Goal: Task Accomplishment & Management: Complete application form

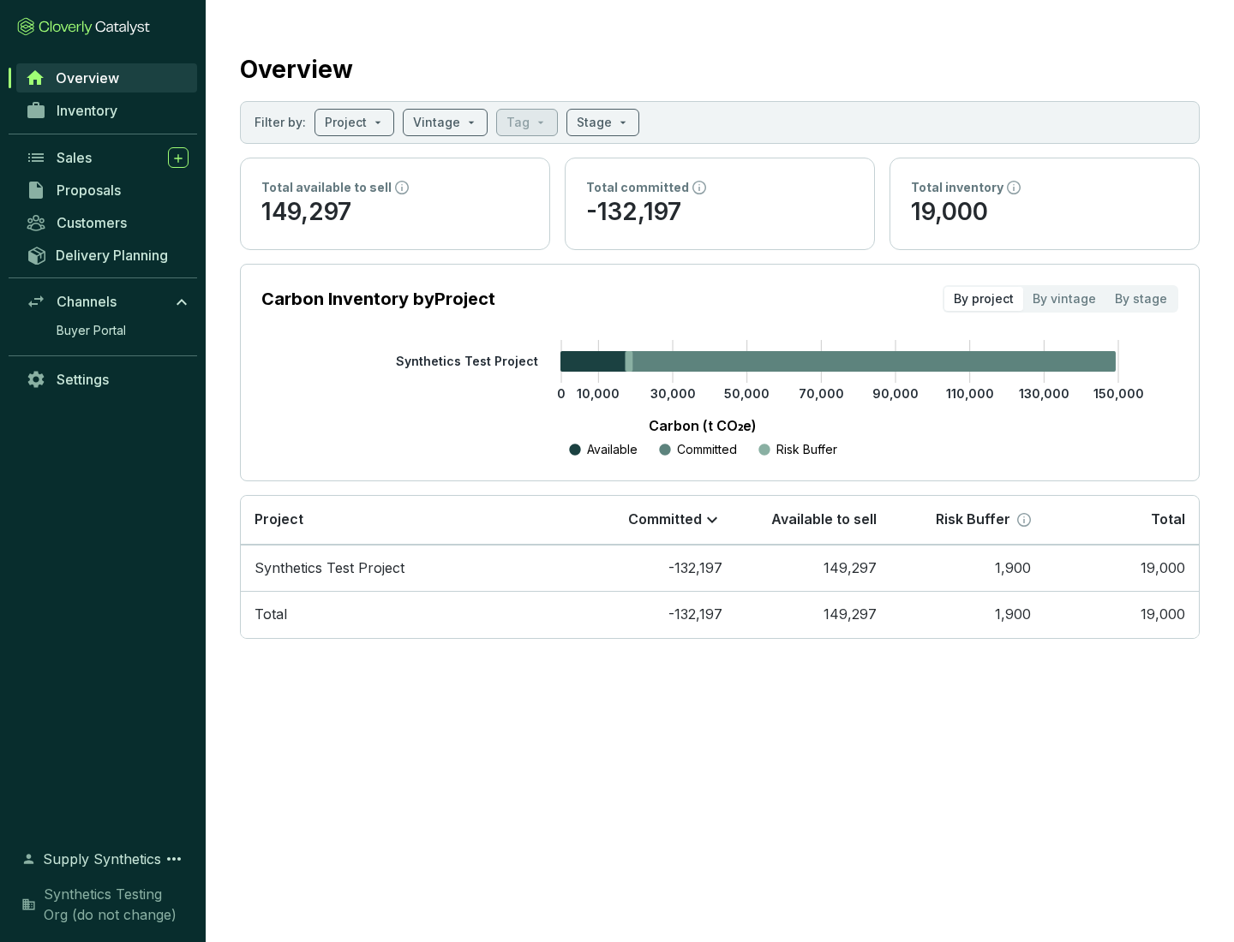
click at [107, 190] on span "Proposals" at bounding box center [89, 190] width 64 height 17
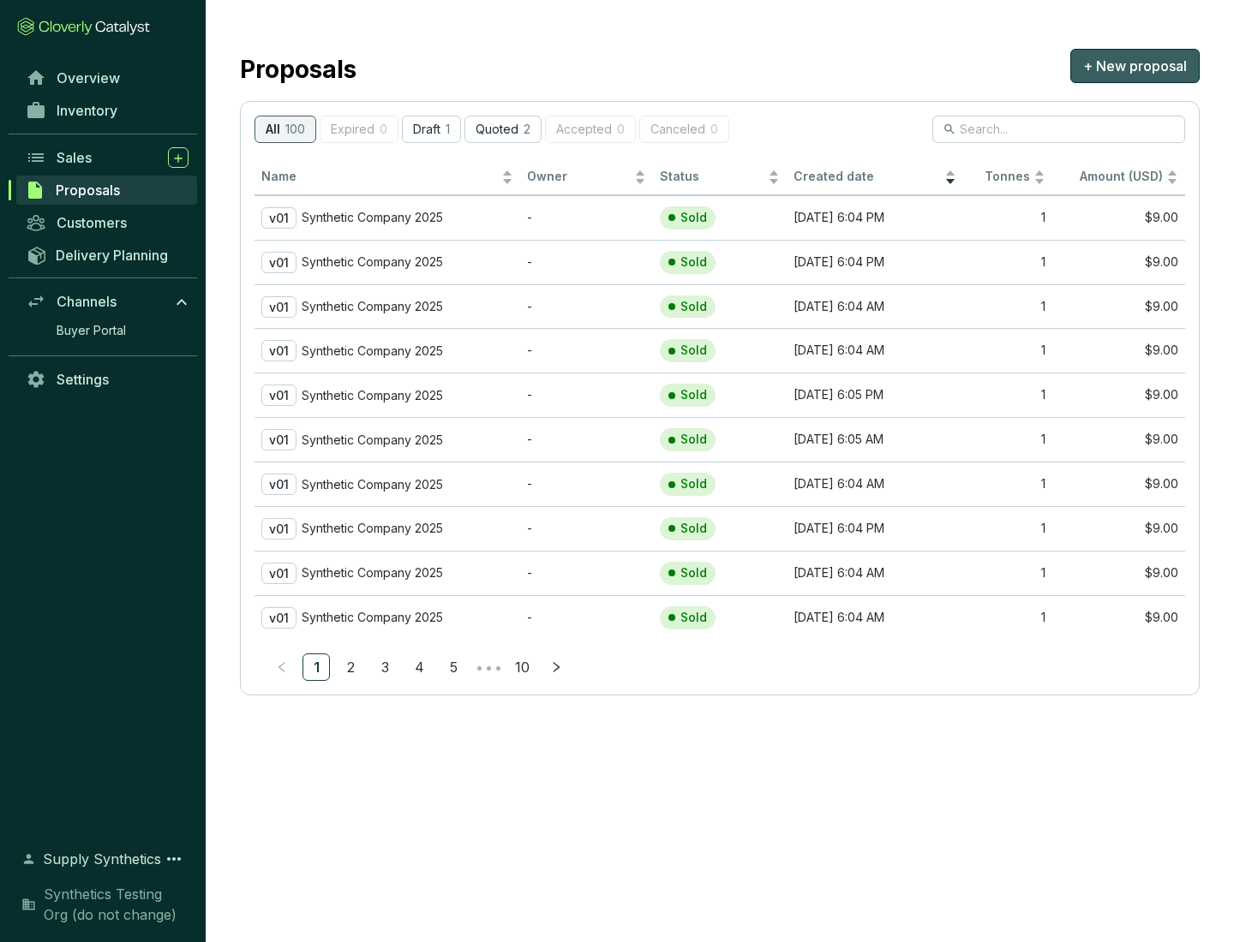
click at [1134, 66] on span "+ New proposal" at bounding box center [1135, 66] width 104 height 21
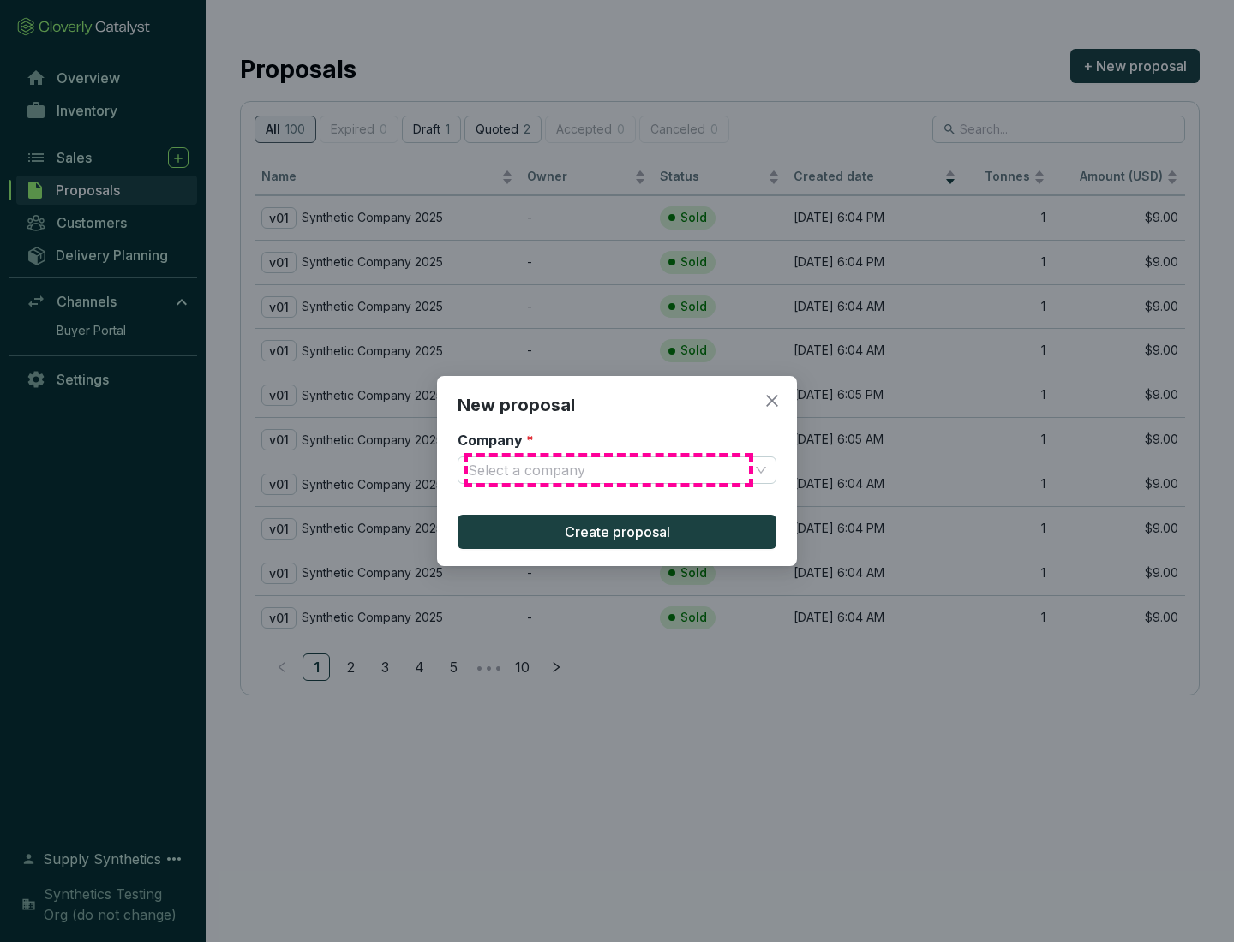
click at [608, 470] on input "Company *" at bounding box center [608, 471] width 281 height 26
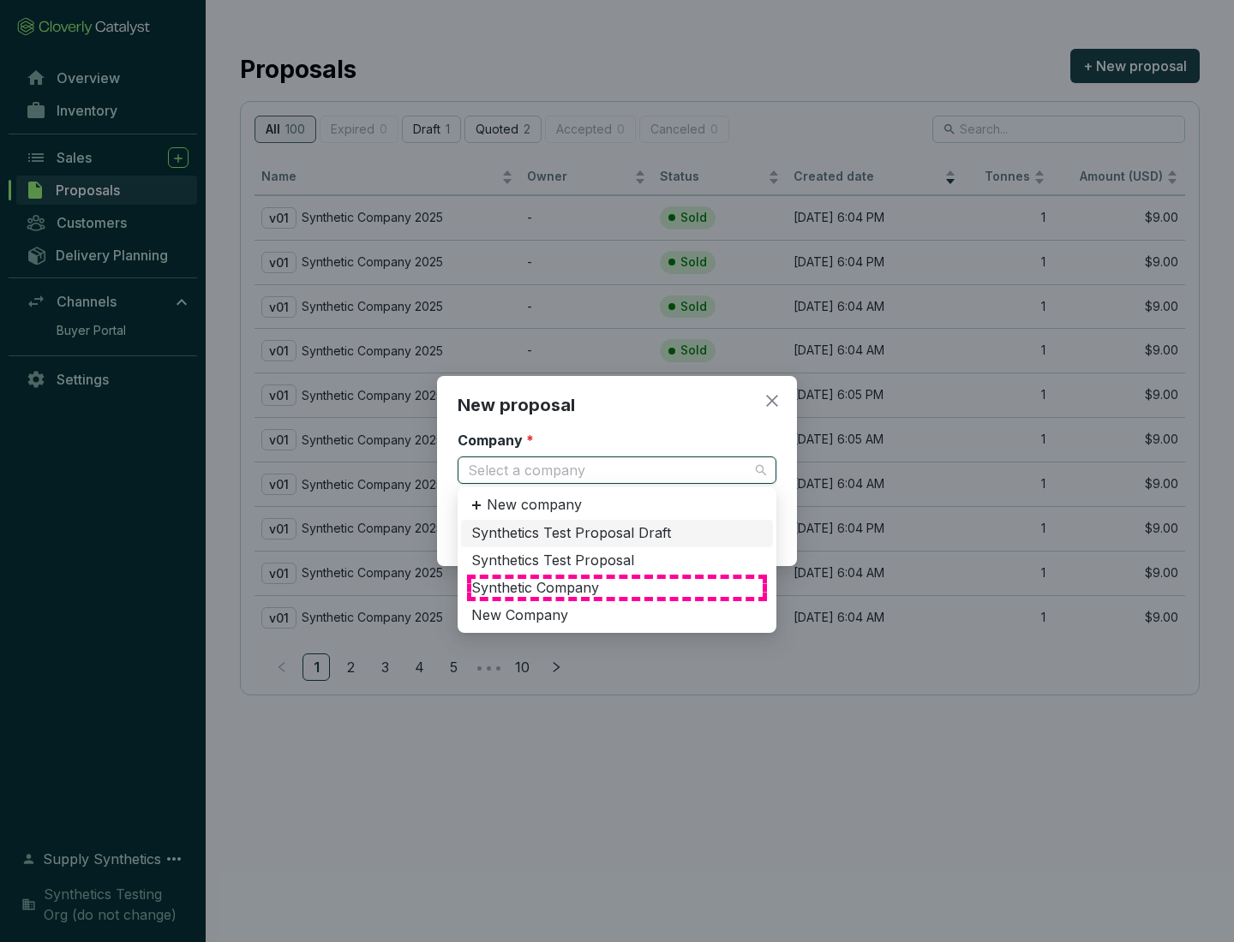
click at [617, 588] on div "Synthetic Company" at bounding box center [616, 588] width 291 height 19
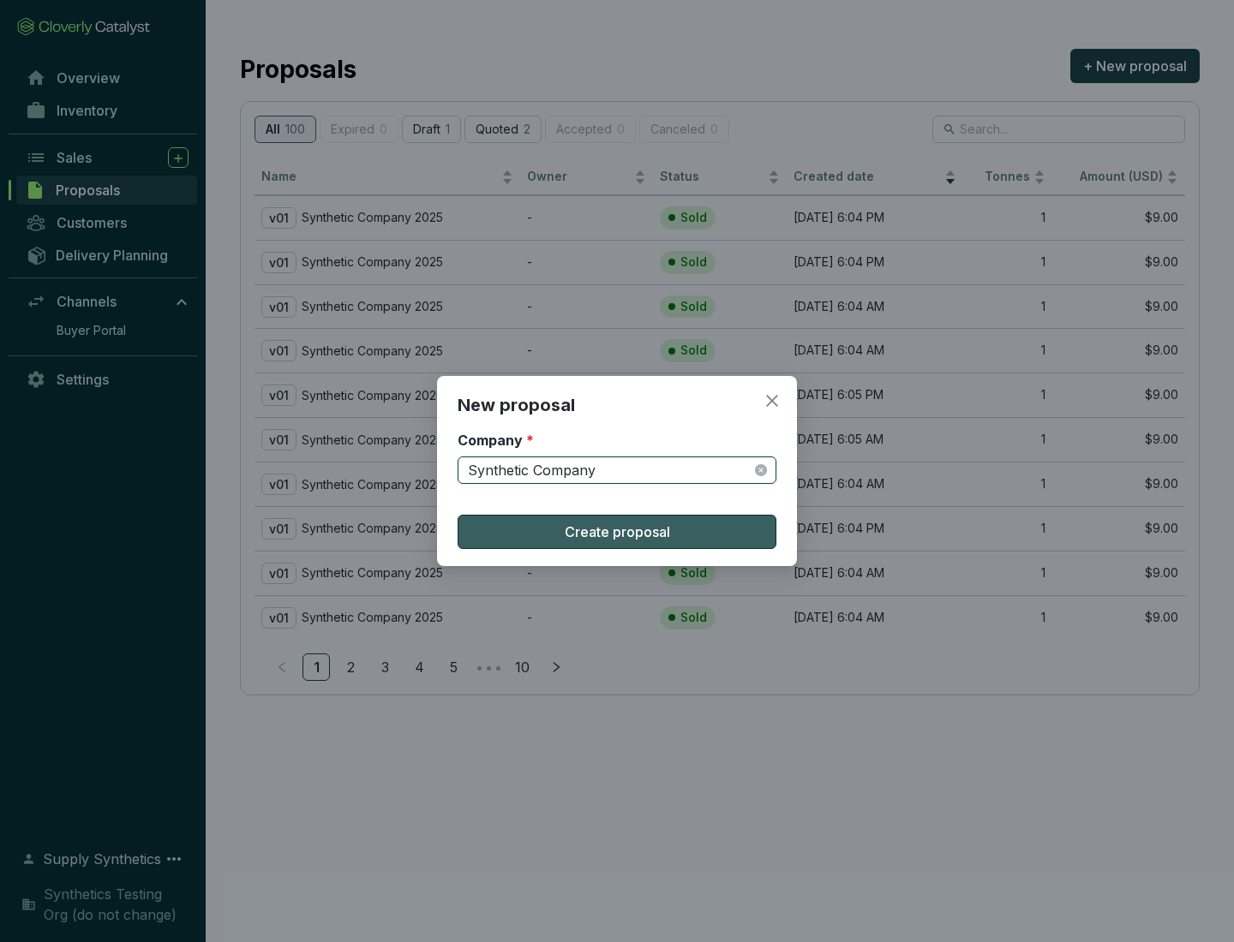
click at [617, 532] on span "Create proposal" at bounding box center [617, 532] width 105 height 21
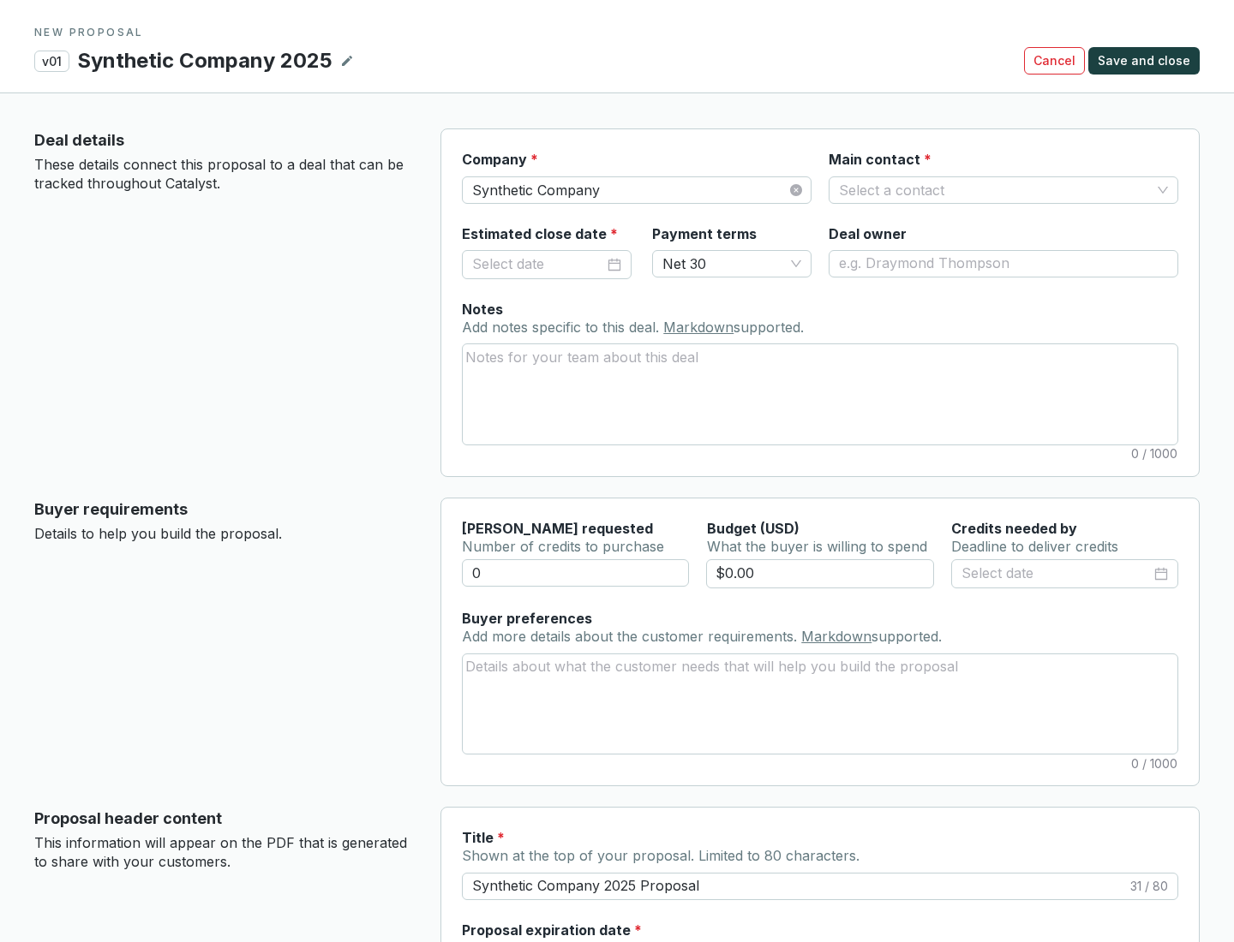
click at [995, 189] on input "Main contact *" at bounding box center [995, 190] width 312 height 26
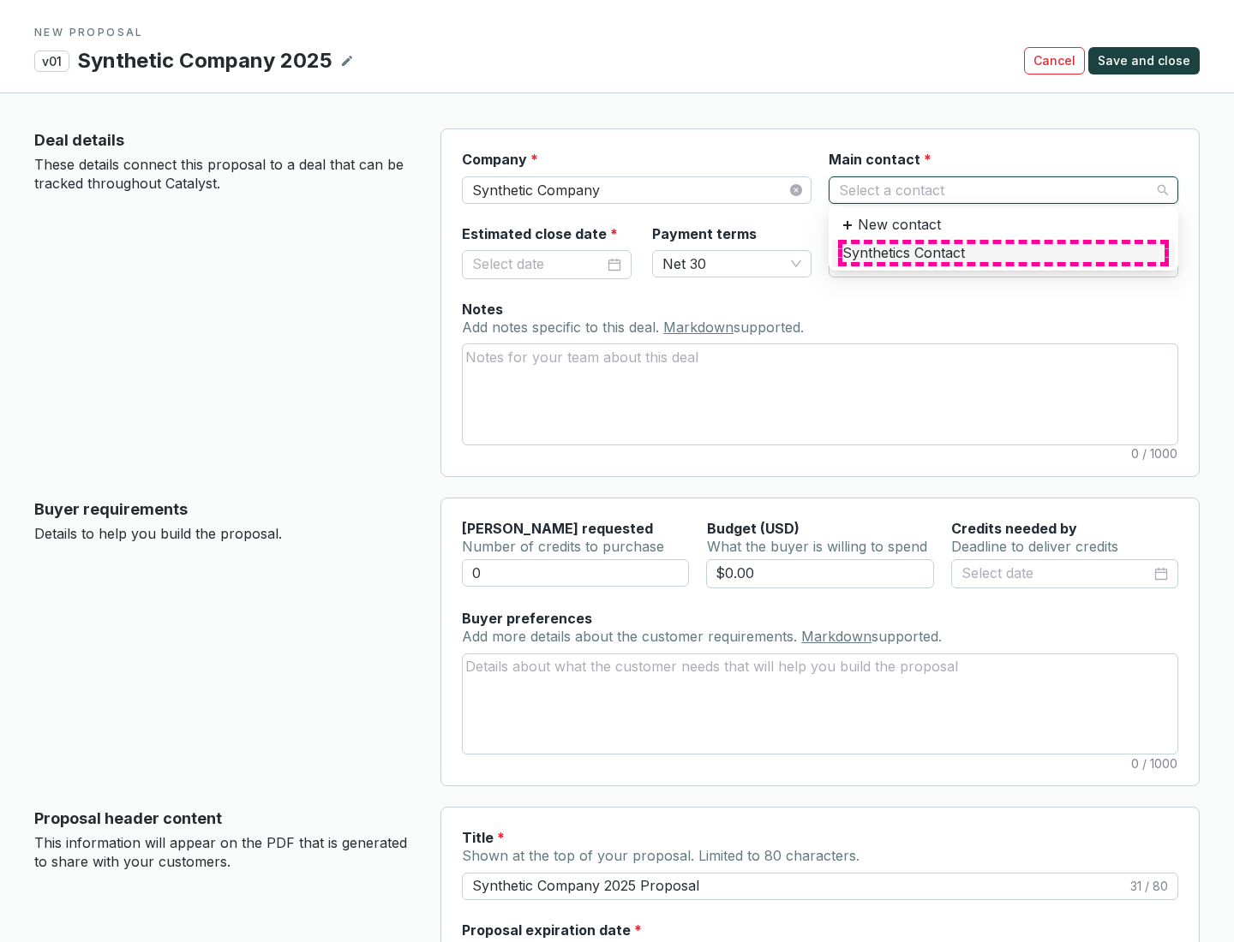
click at [1002, 253] on div "Synthetics Contact" at bounding box center [1003, 253] width 322 height 19
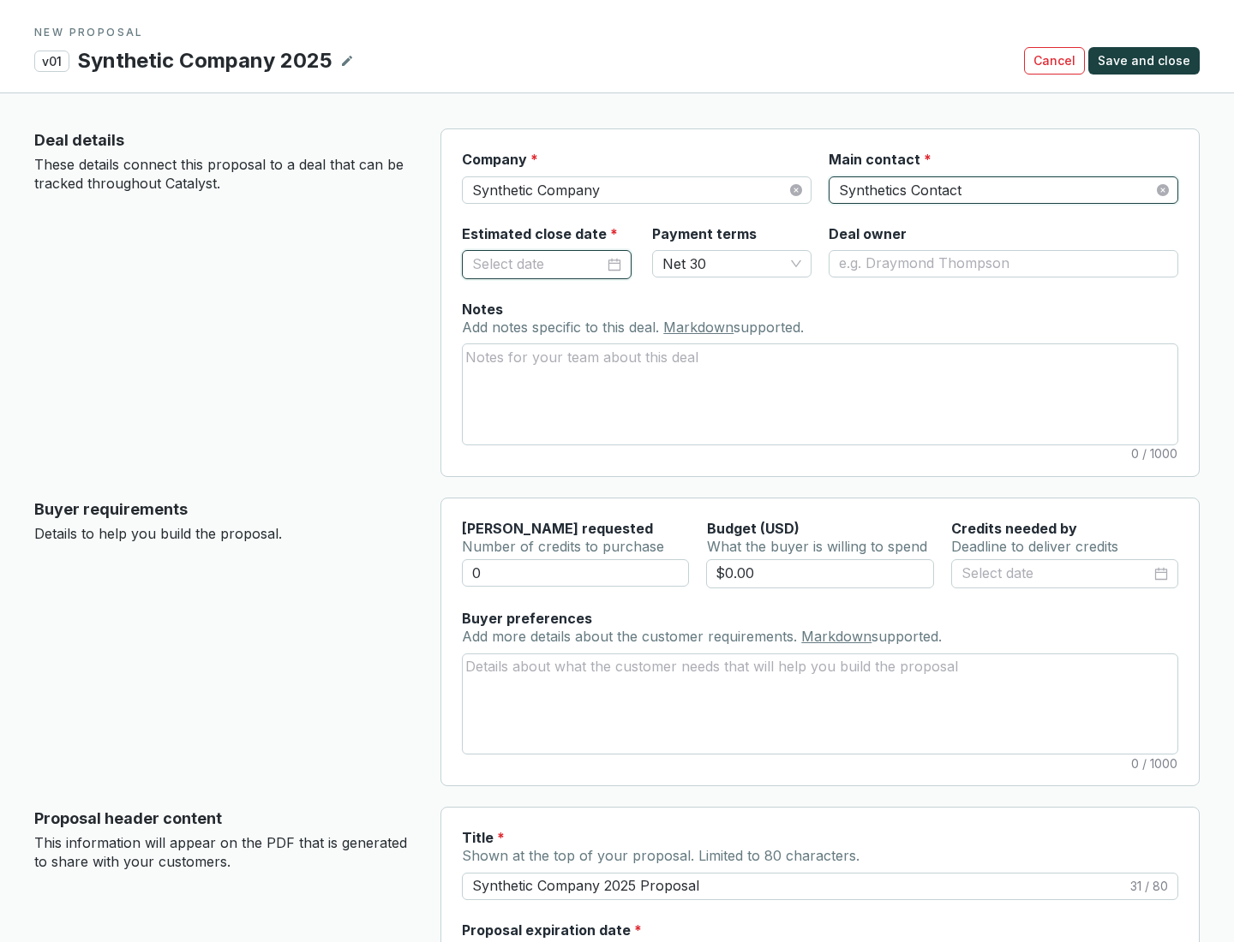
click at [538, 264] on input "Estimated close date *" at bounding box center [538, 265] width 132 height 22
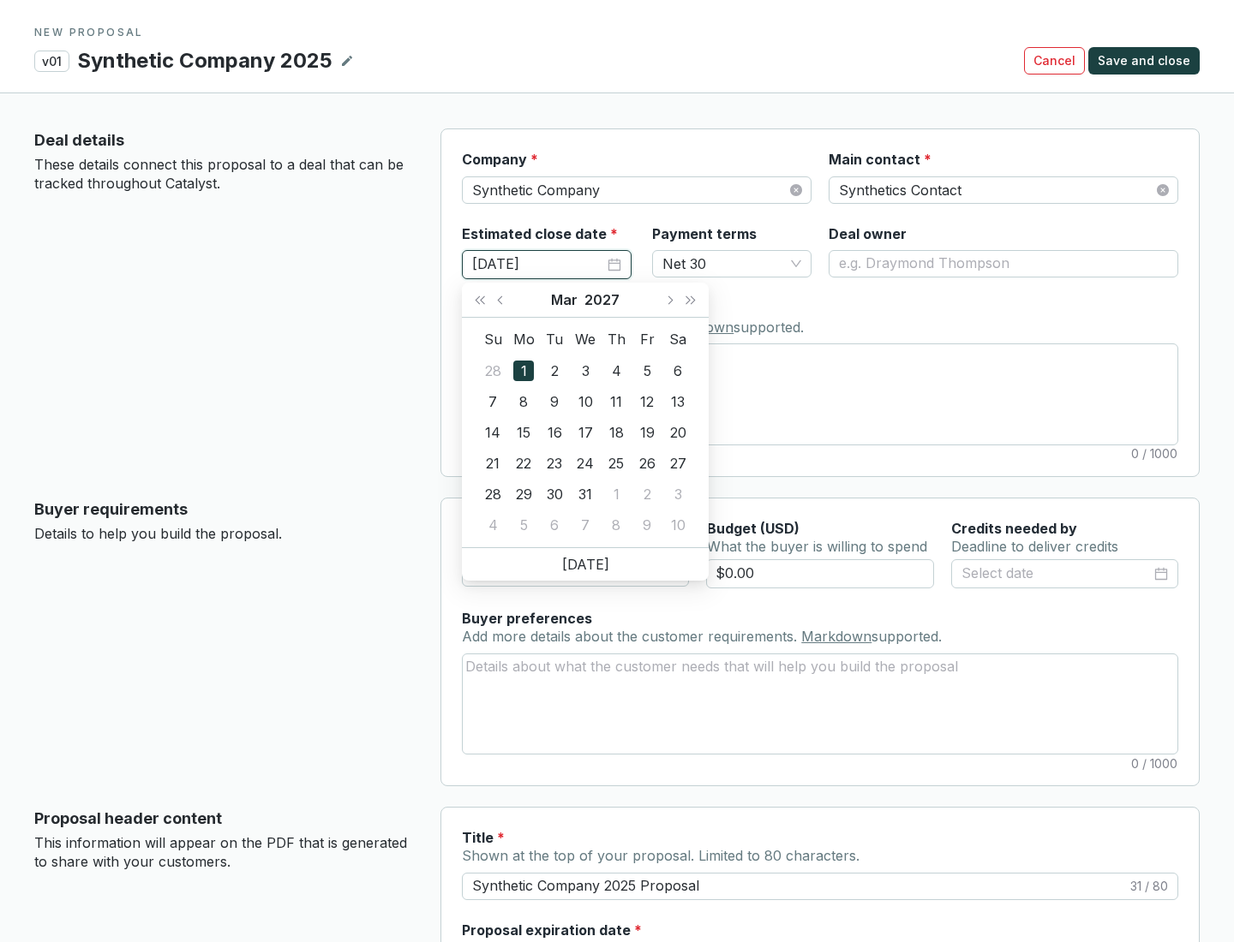
type input "[DATE]"
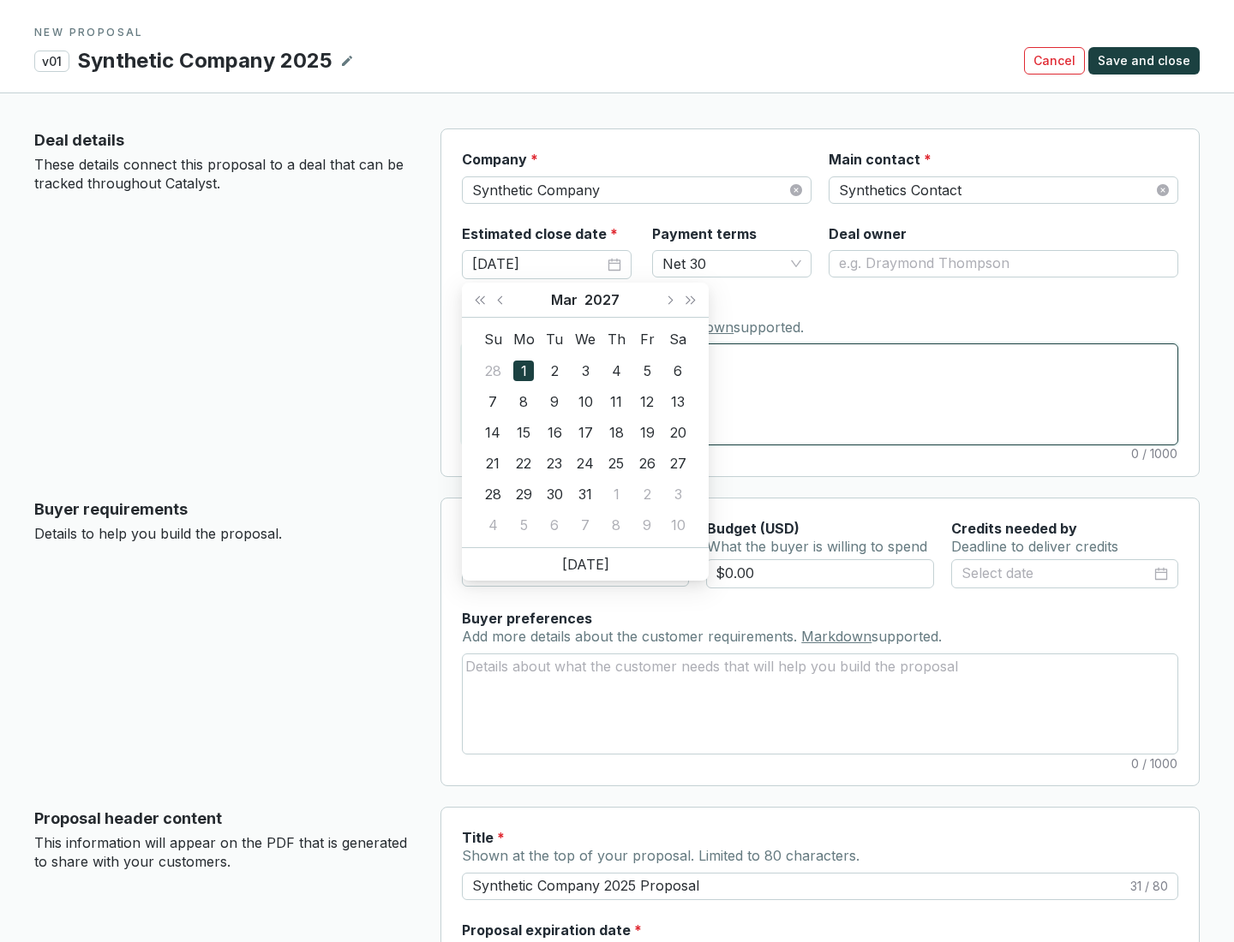
click at [820, 394] on textarea "Notes Add notes specific to this deal. Markdown supported." at bounding box center [820, 393] width 715 height 99
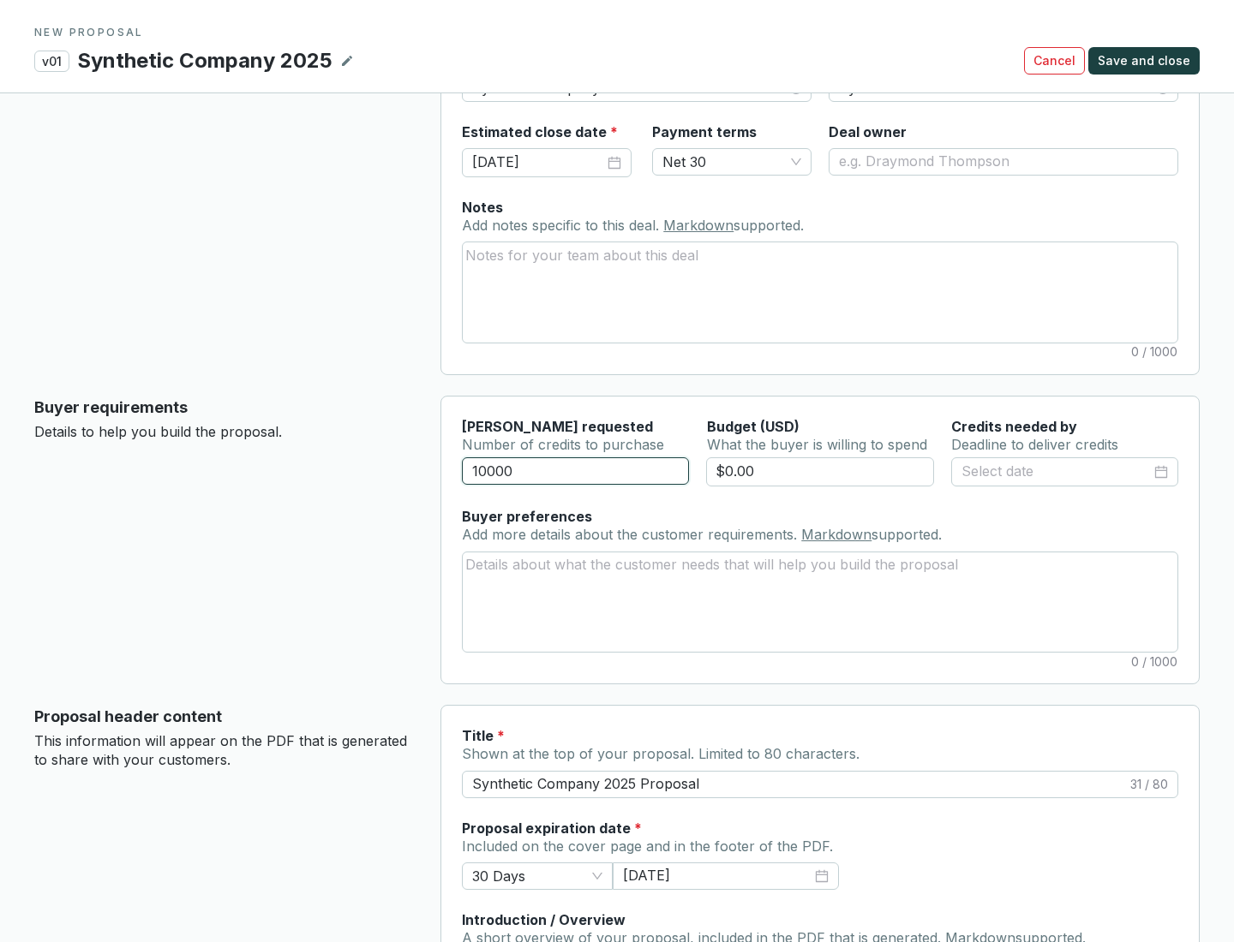
scroll to position [103, 0]
type input "10000"
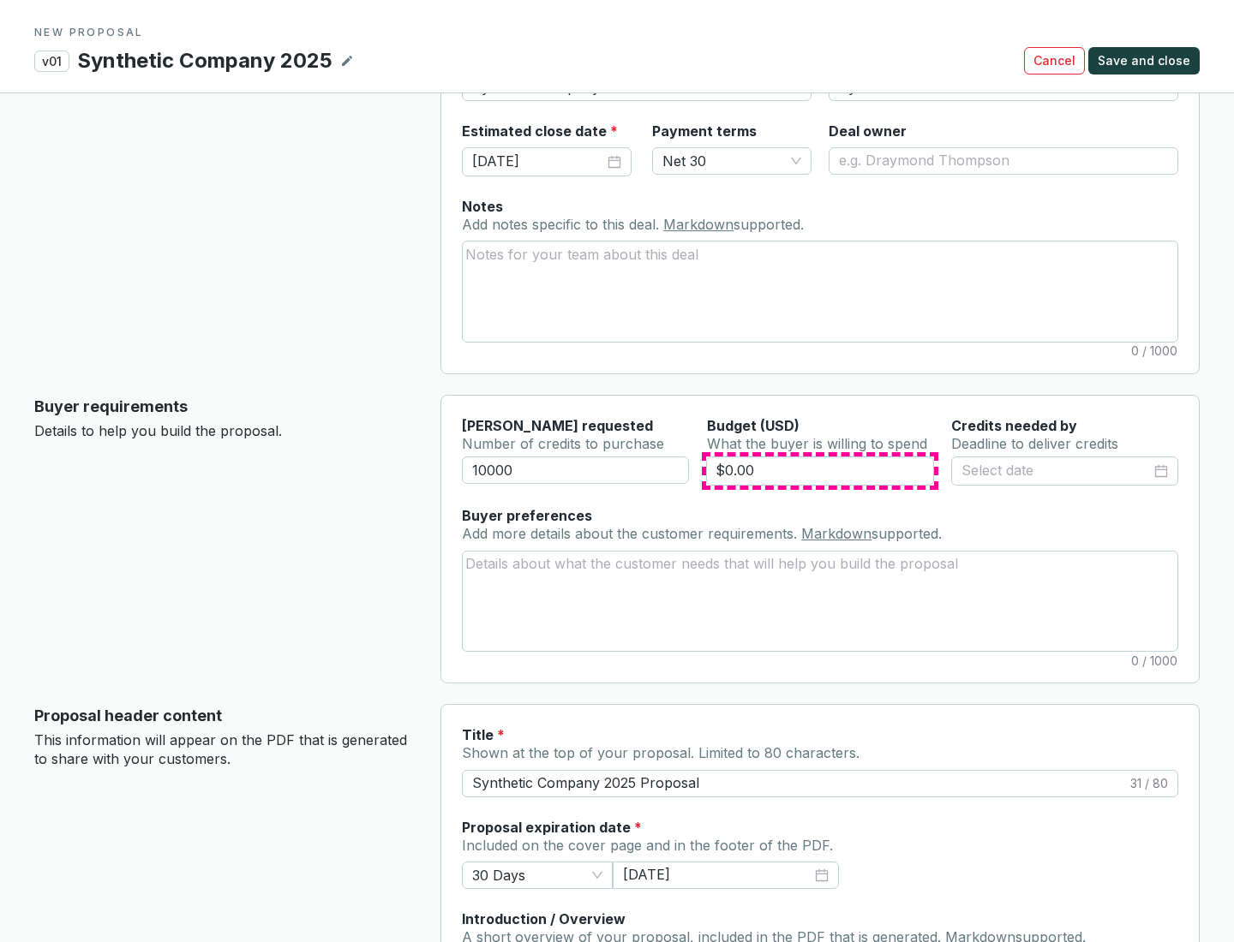
type input "$0.00"
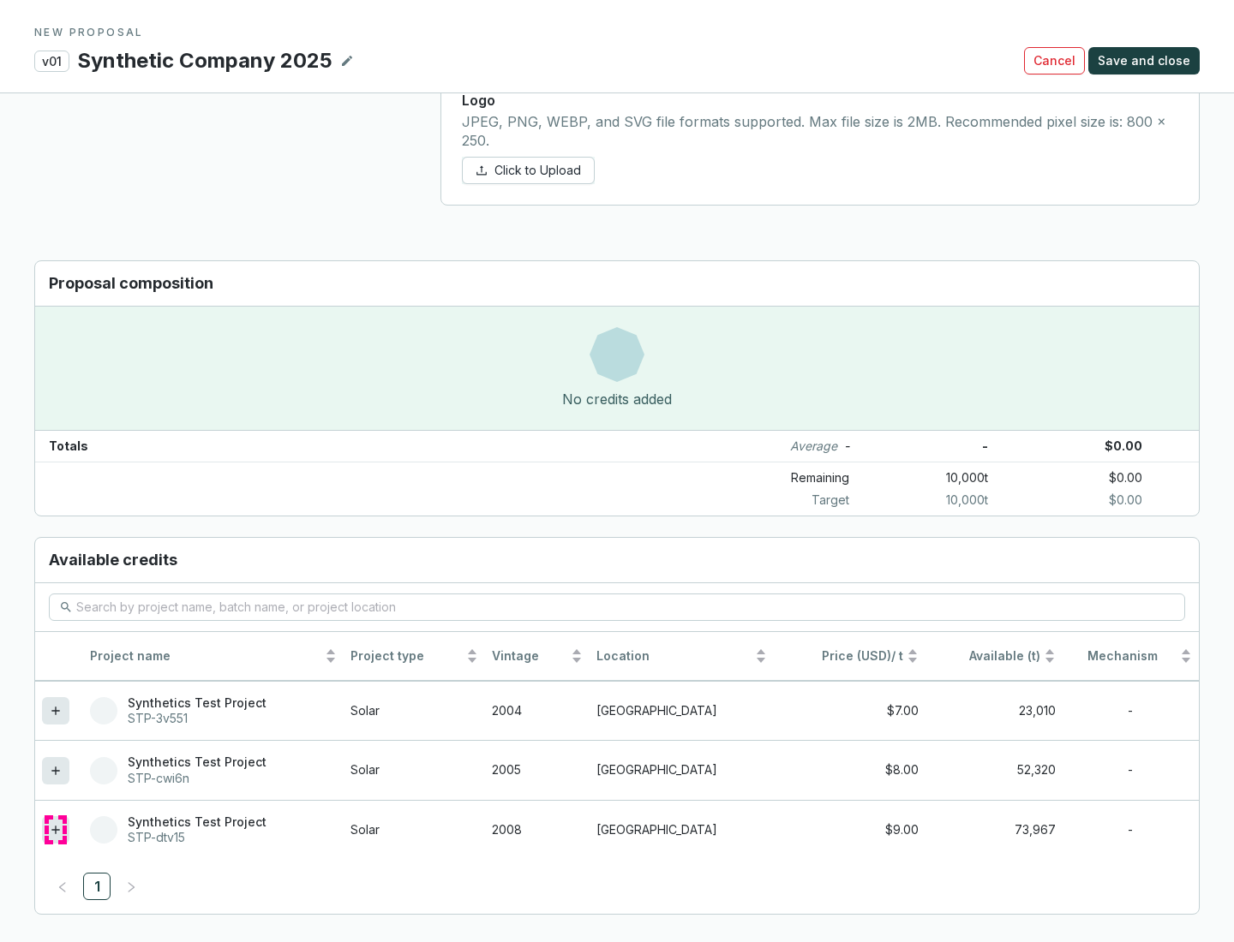
click at [56, 830] on icon at bounding box center [55, 830] width 8 height 8
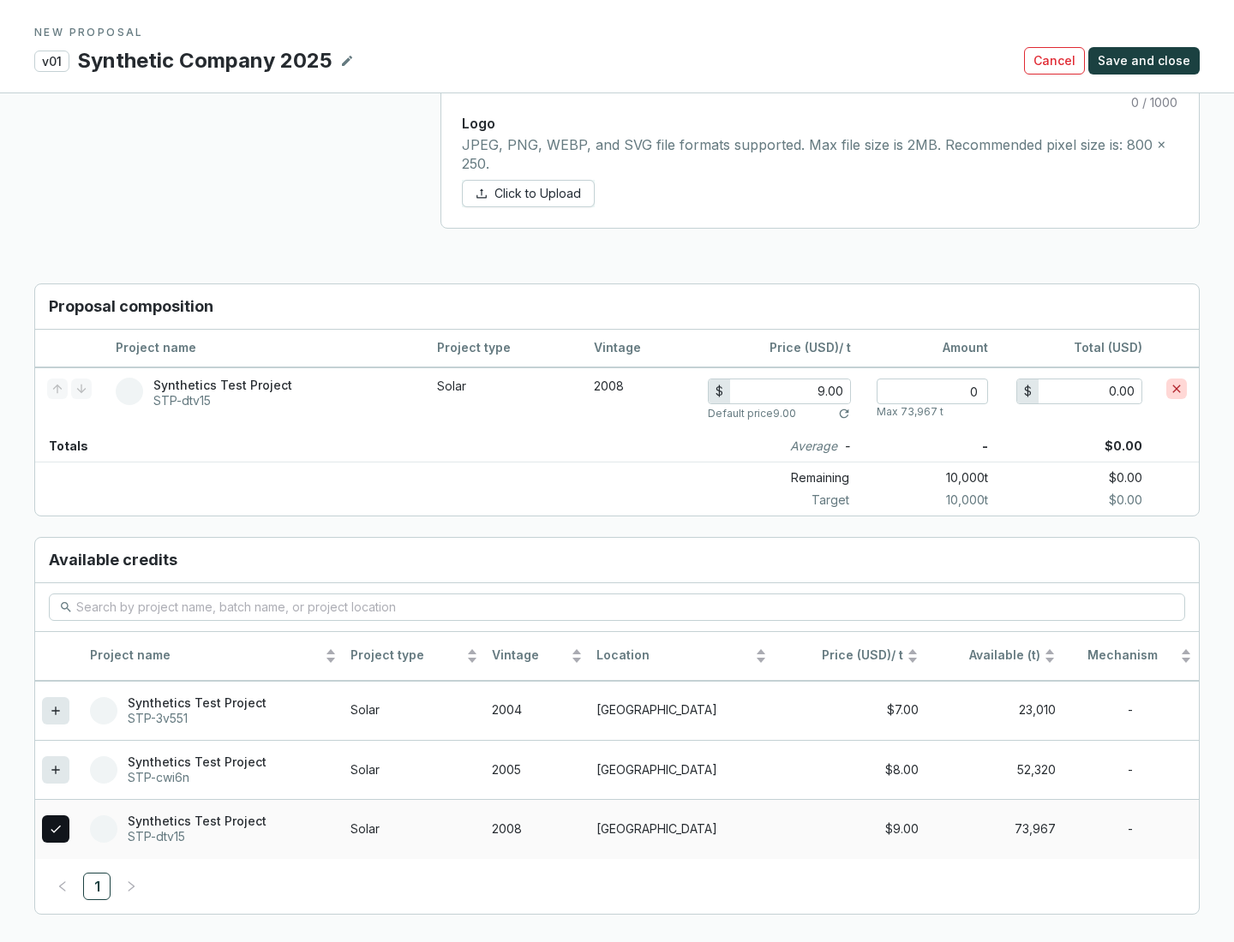
scroll to position [985, 0]
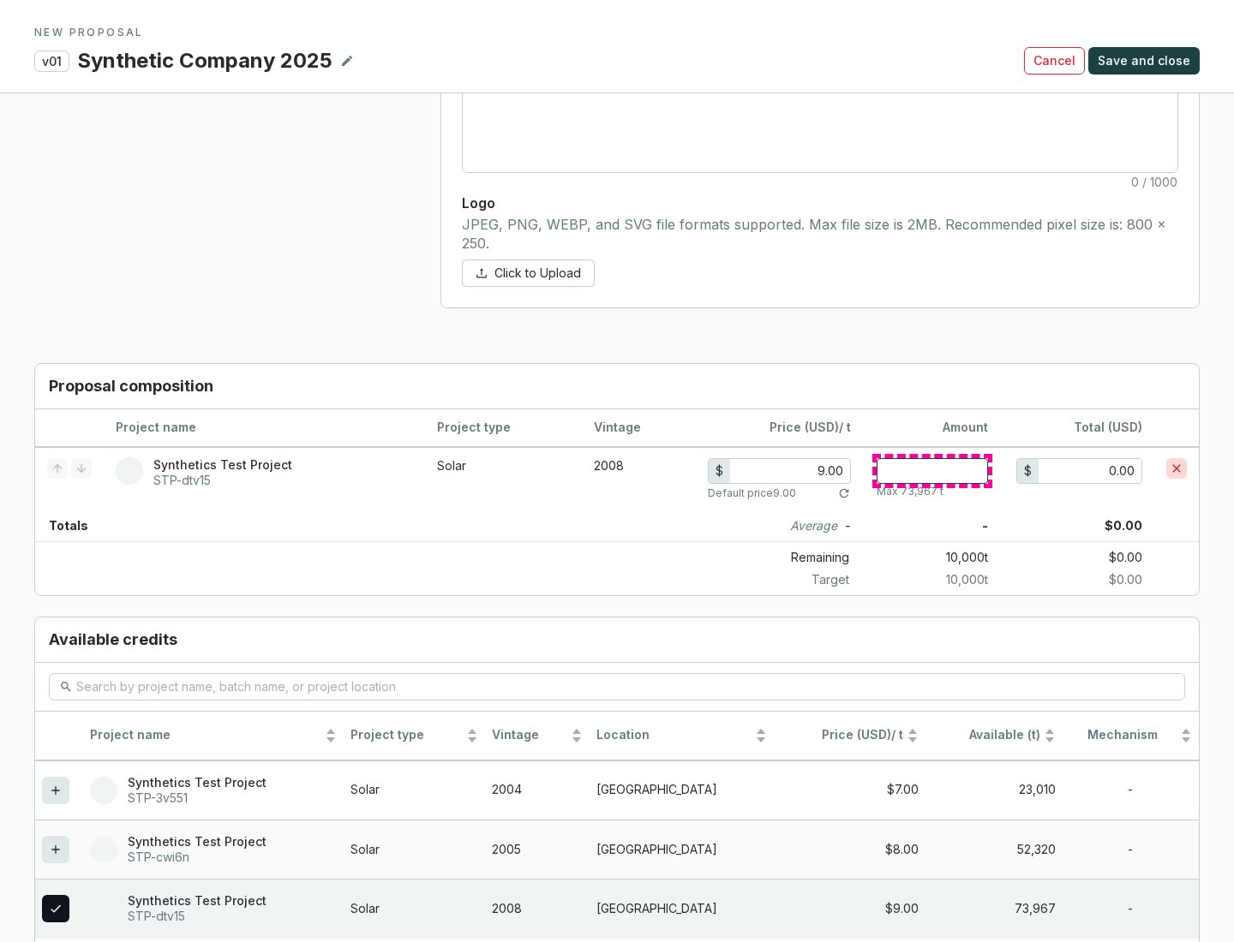
type input "1"
type input "9.00"
type input "1"
click at [1146, 61] on span "Save and close" at bounding box center [1144, 60] width 93 height 17
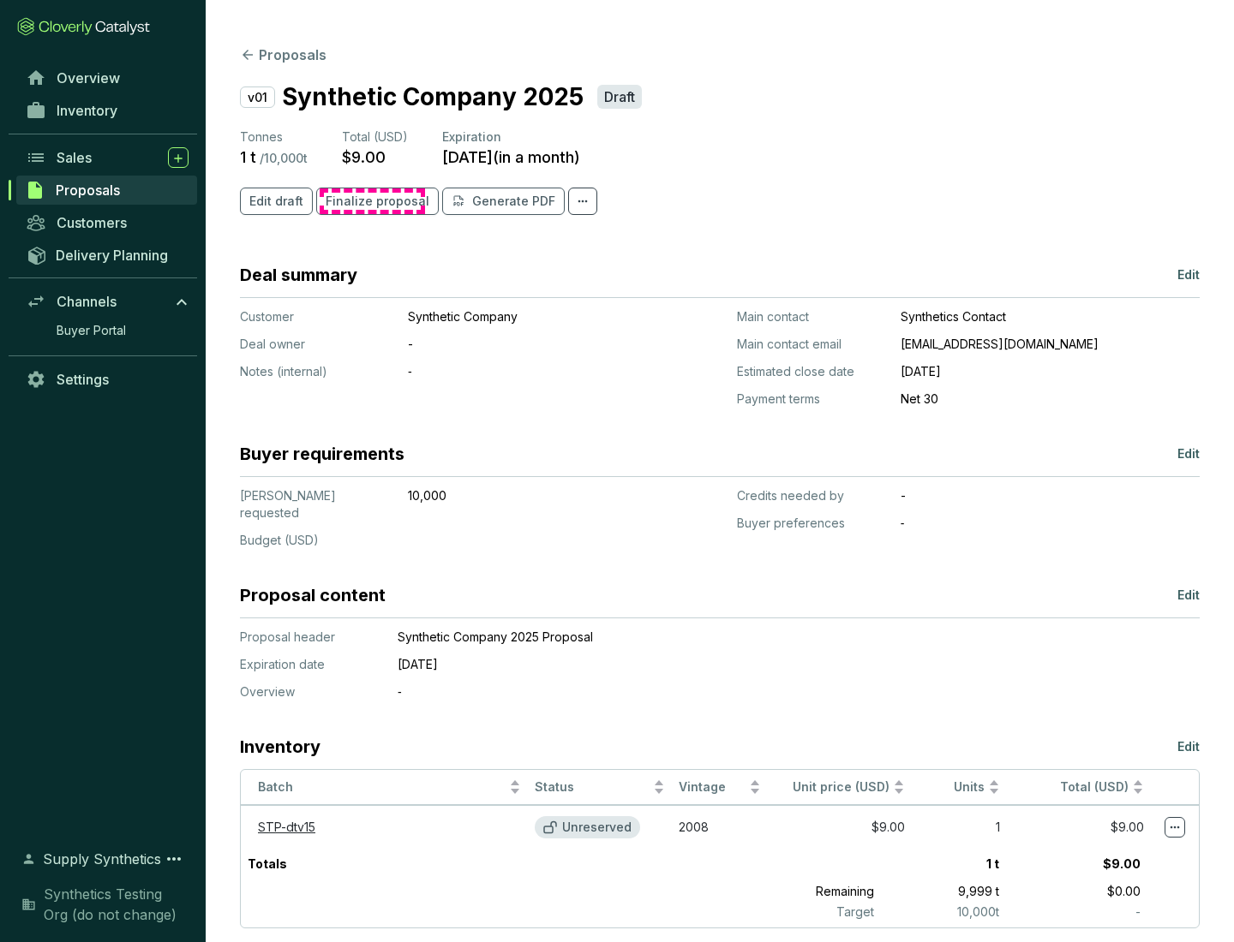
click at [372, 201] on span "Finalize proposal" at bounding box center [378, 201] width 104 height 17
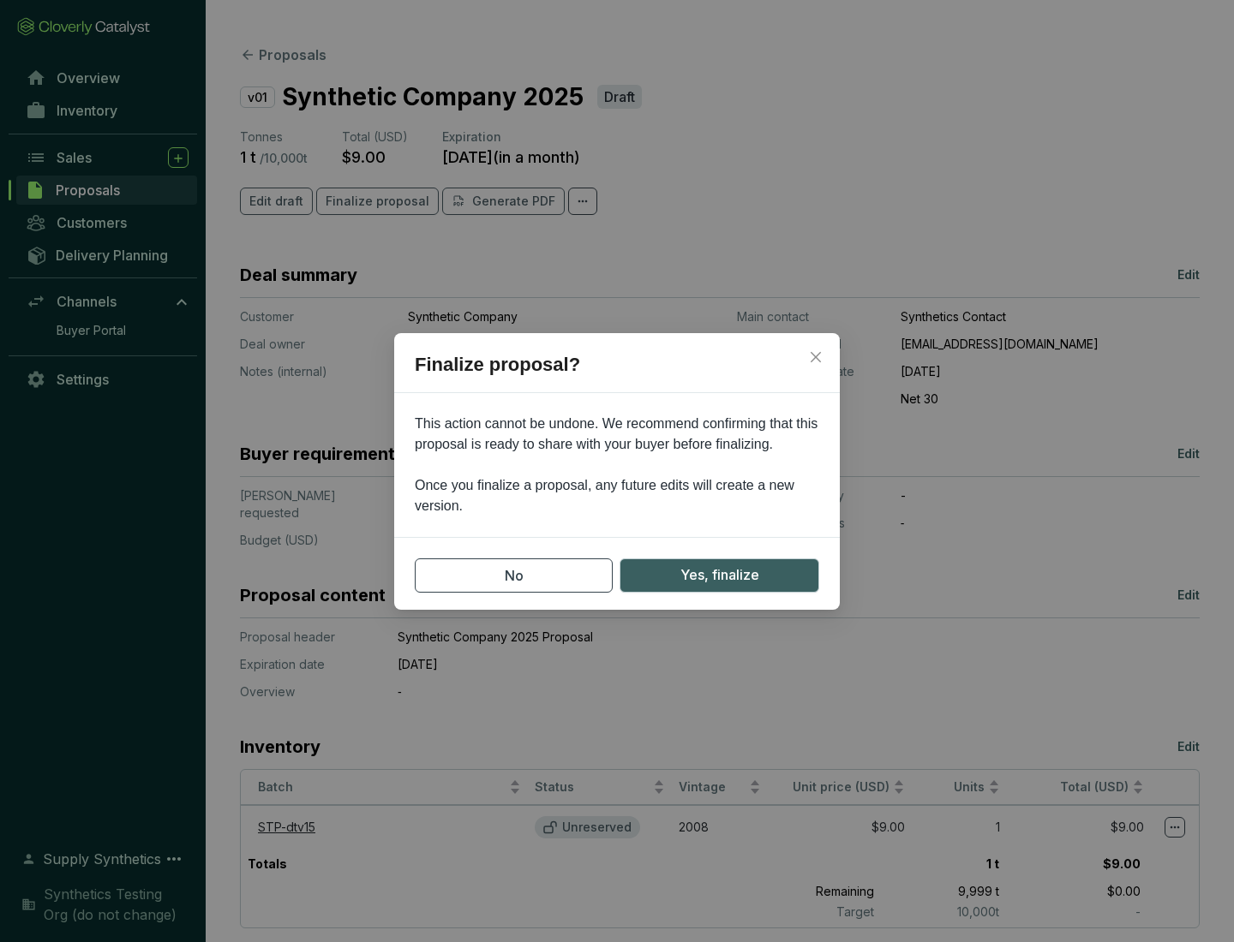
click at [719, 575] on span "Yes, finalize" at bounding box center [719, 575] width 79 height 21
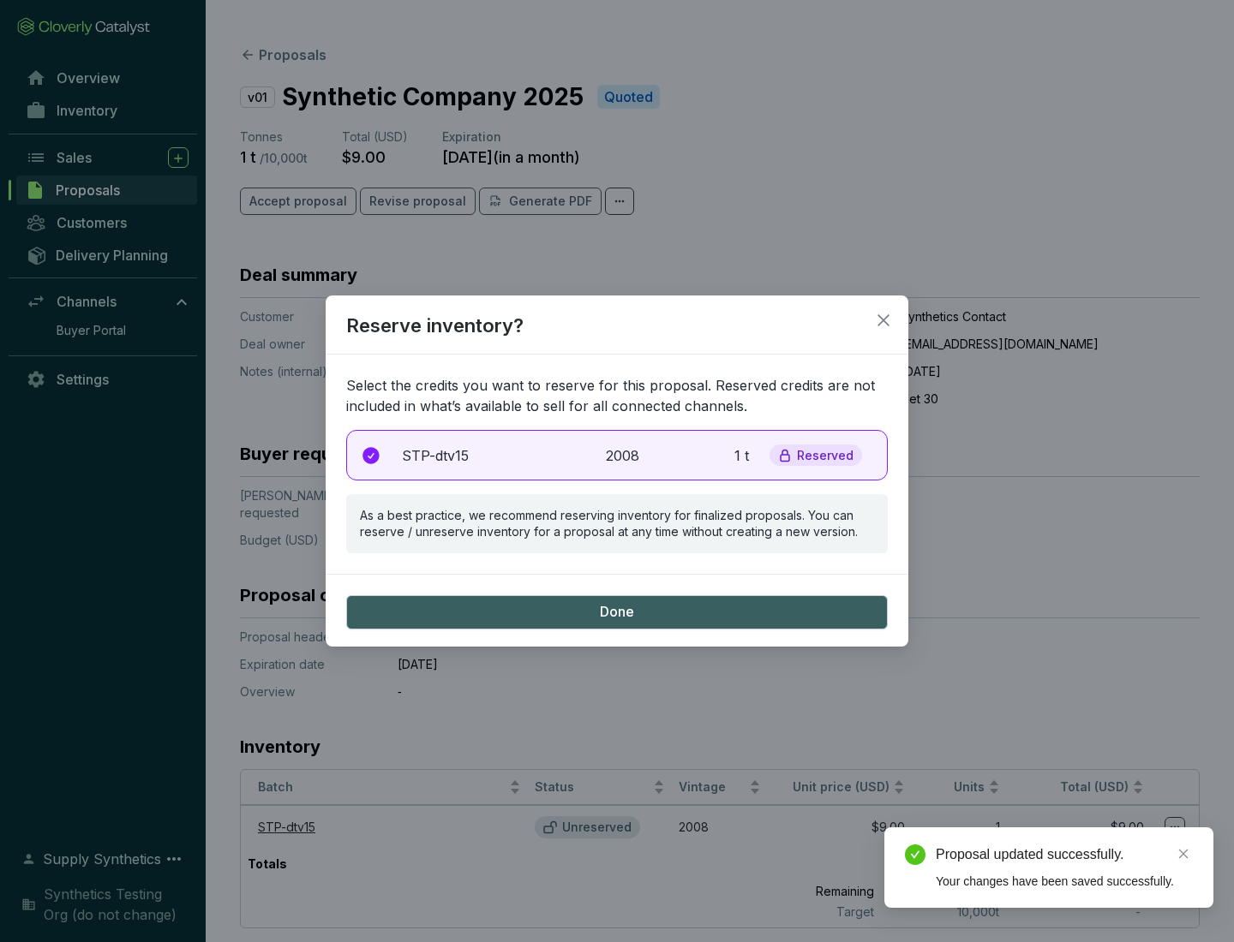
click at [617, 455] on p "2008" at bounding box center [625, 456] width 38 height 21
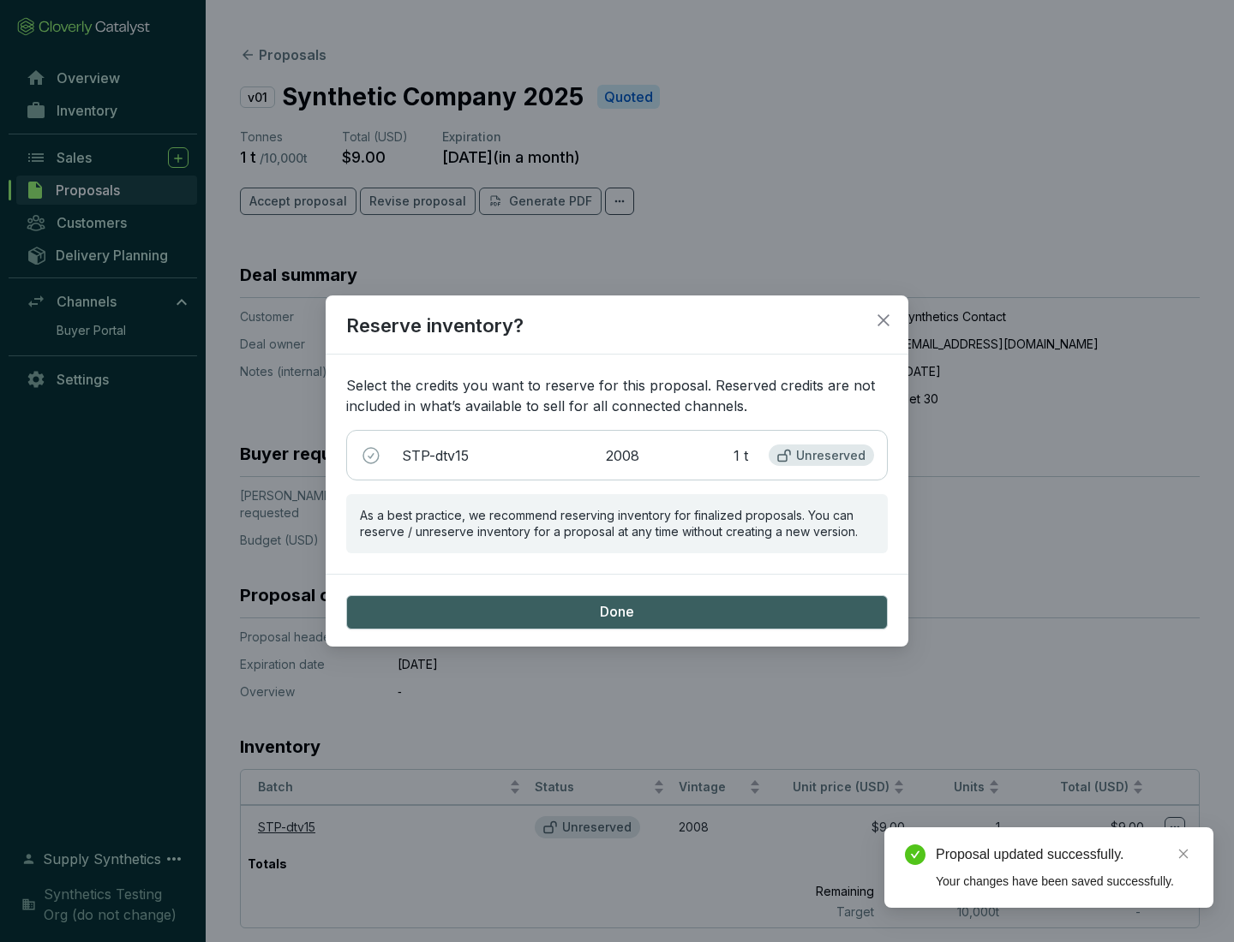
click at [617, 612] on span "Done" at bounding box center [617, 612] width 34 height 19
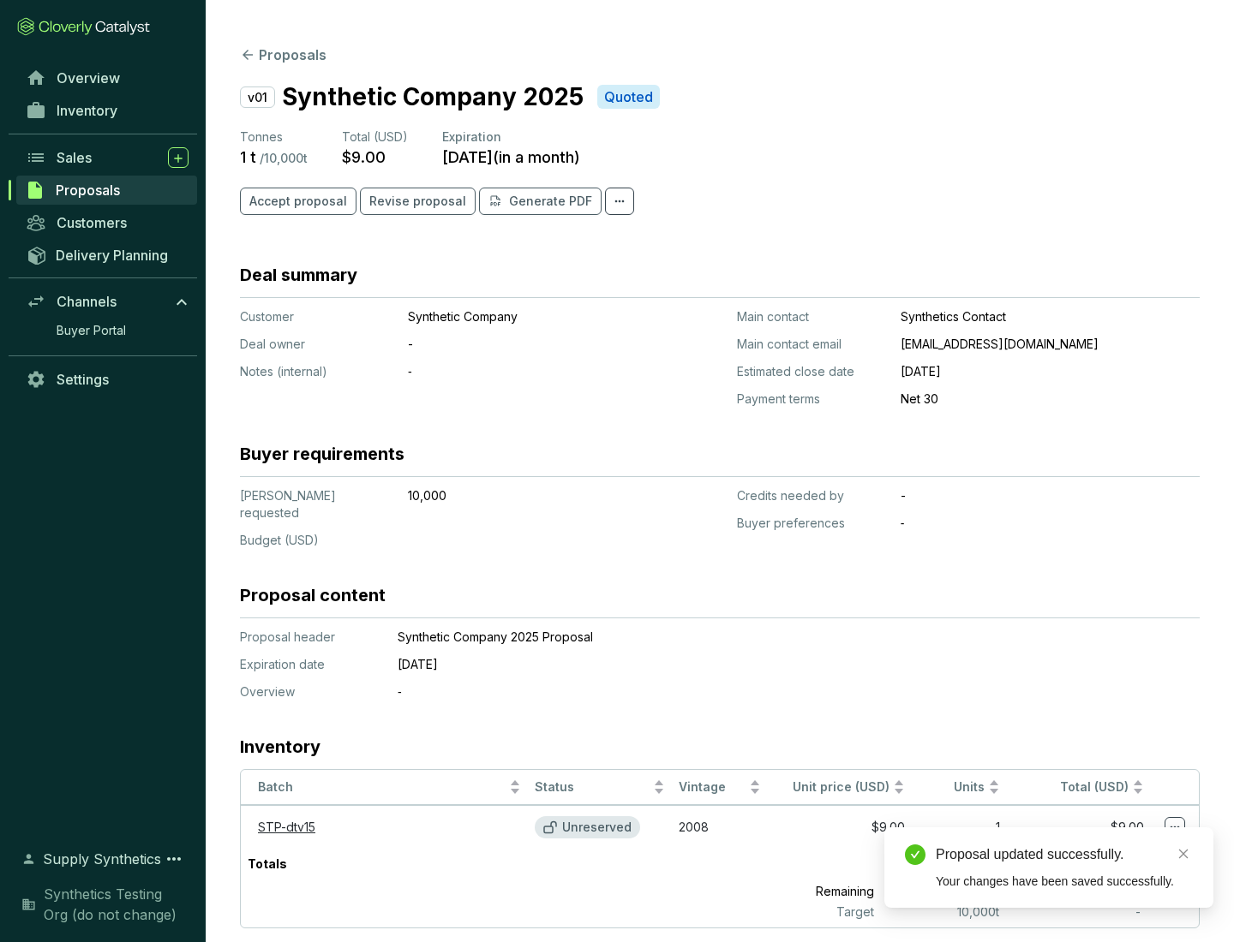
click at [1064, 855] on div "Proposal updated successfully." at bounding box center [1064, 855] width 257 height 21
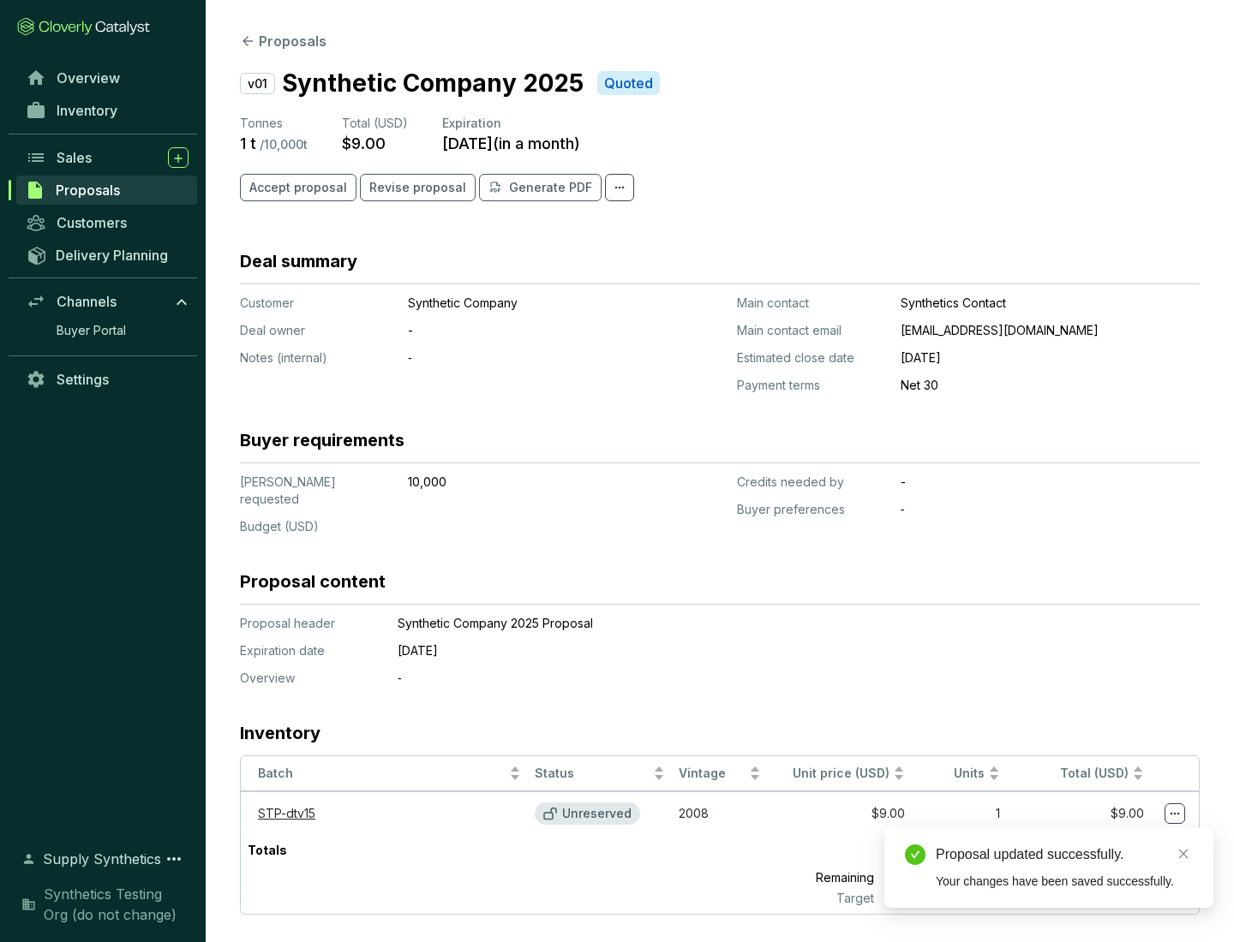
click at [1175, 813] on icon at bounding box center [1174, 814] width 9 height 3
click at [1122, 835] on div "Proposal updated successfully. Your changes have been saved successfully." at bounding box center [1048, 868] width 329 height 81
click at [1064, 855] on div "Proposal updated successfully." at bounding box center [1064, 855] width 257 height 21
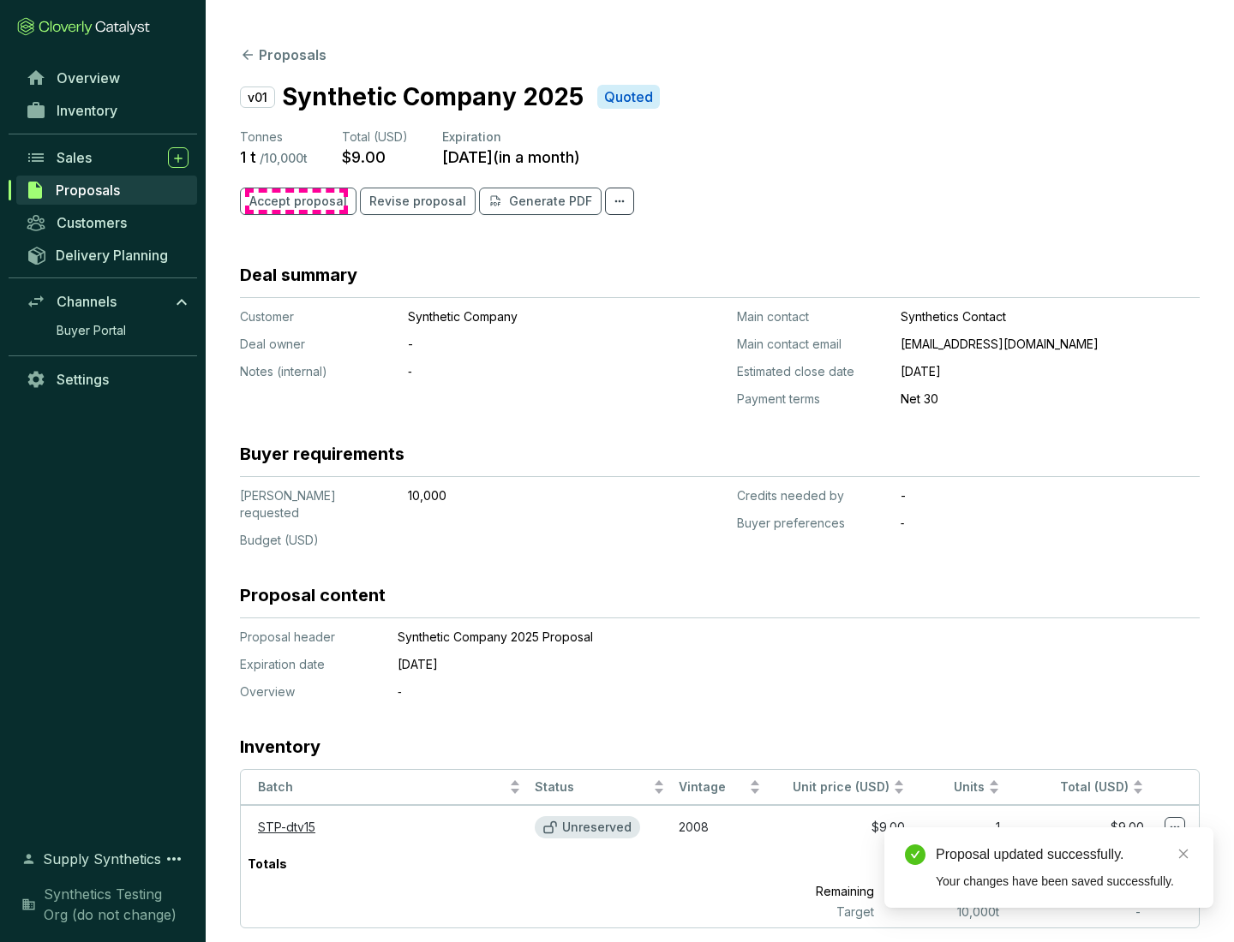
click at [296, 201] on span "Accept proposal" at bounding box center [298, 201] width 98 height 17
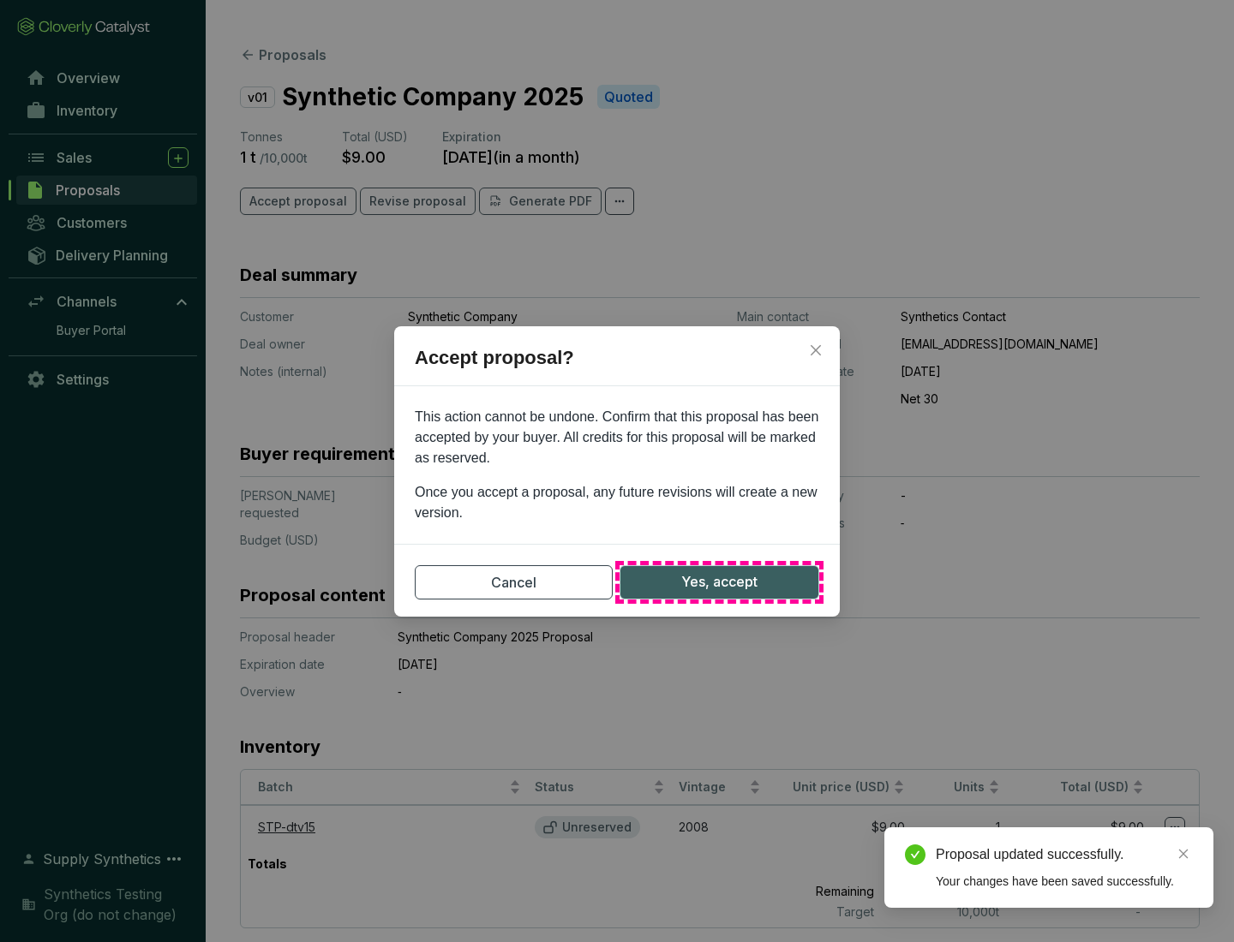
click at [719, 582] on span "Yes, accept" at bounding box center [719, 581] width 76 height 21
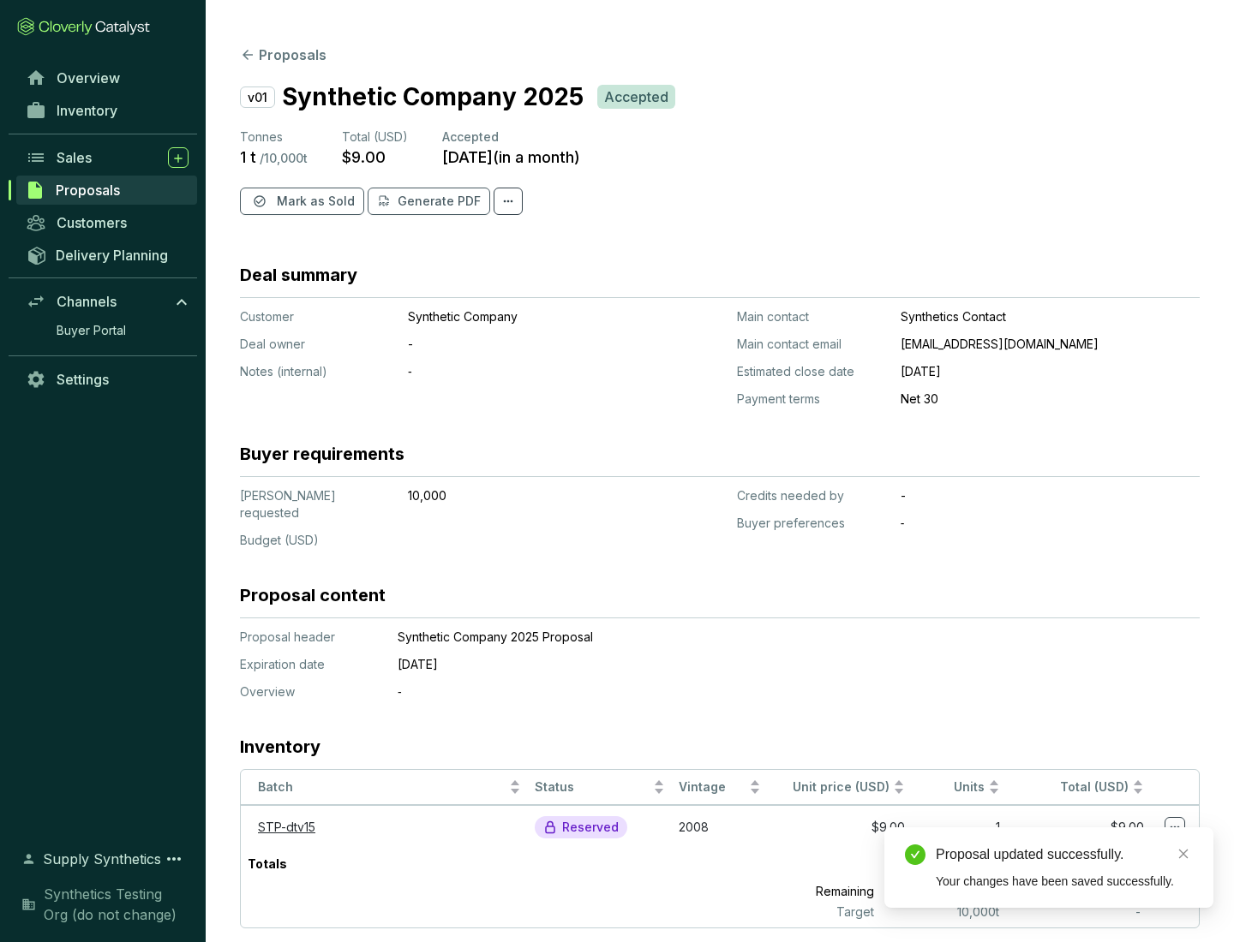
click at [314, 201] on span "Mark as Sold" at bounding box center [316, 201] width 78 height 17
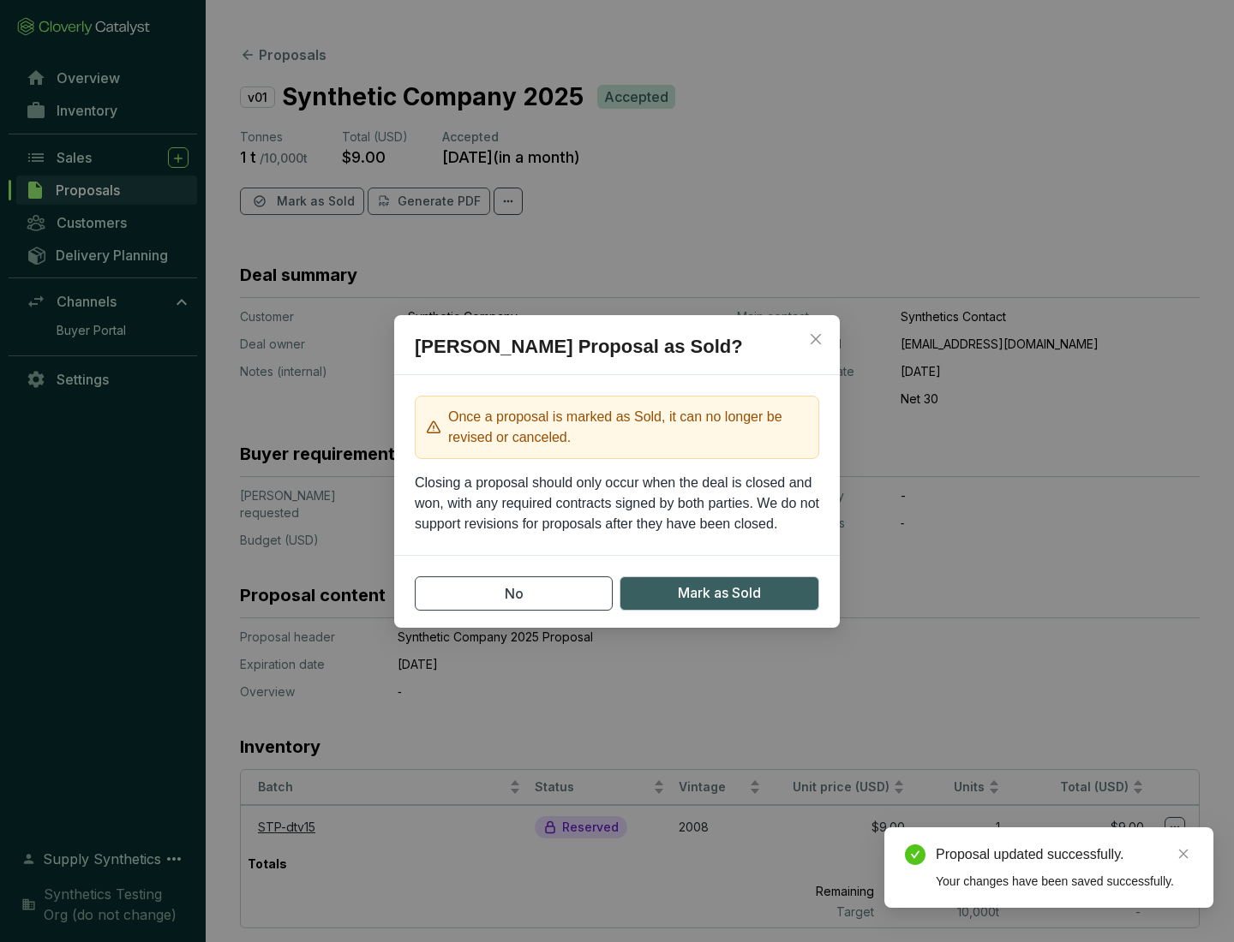
click at [719, 593] on span "Mark as Sold" at bounding box center [719, 593] width 83 height 21
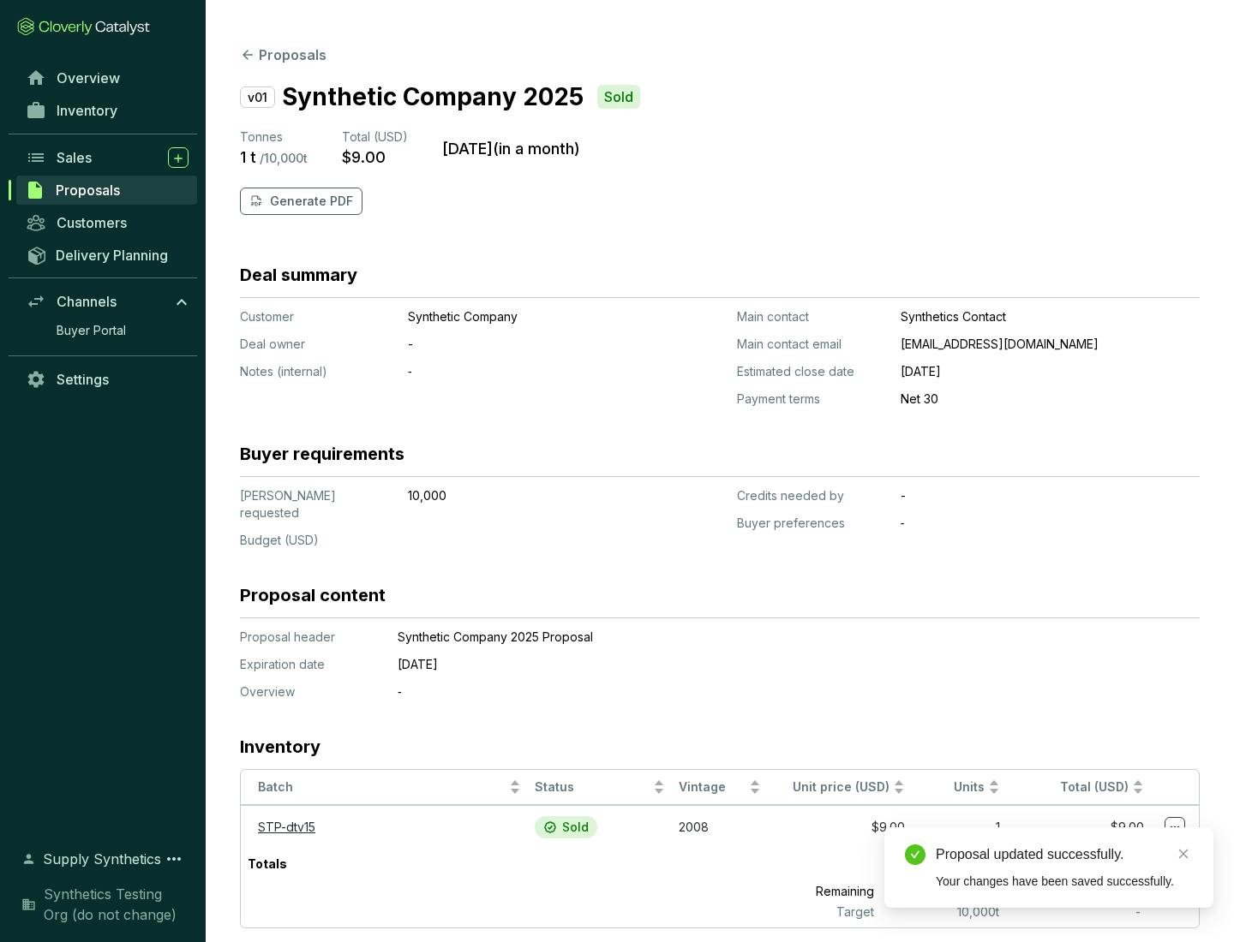
click at [309, 201] on p "Generate PDF" at bounding box center [311, 201] width 83 height 17
click at [1064, 836] on div "Download Complete" at bounding box center [1064, 836] width 257 height 21
